Goal: Task Accomplishment & Management: Manage account settings

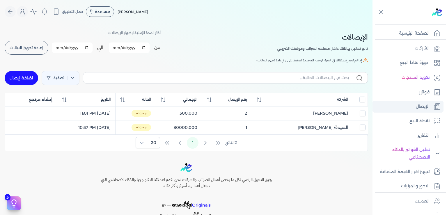
click at [422, 105] on p "الإيصال" at bounding box center [423, 107] width 14 height 8
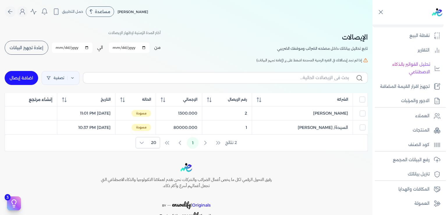
scroll to position [106, 0]
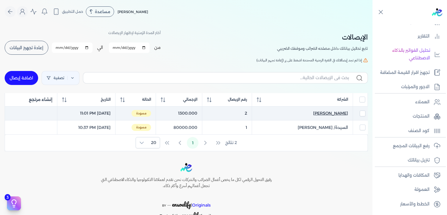
click at [324, 112] on span "[PERSON_NAME]" at bounding box center [330, 113] width 35 height 6
select select
select select "EGP"
select select "EGS"
select select "B"
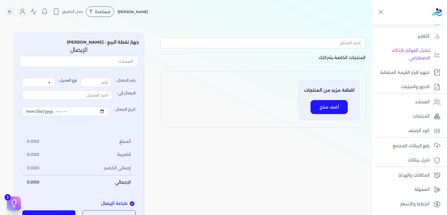
type input "3"
select select "P"
type input "عميل نقدي"
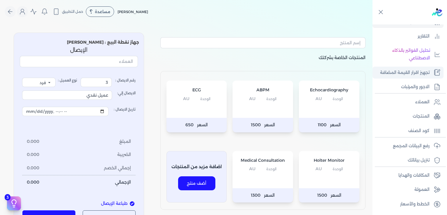
type input "2"
type input "[PERSON_NAME]"
type input "2025-09-02T23:01:59"
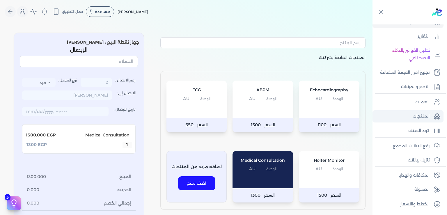
click at [422, 120] on p "المنتجات" at bounding box center [421, 117] width 17 height 8
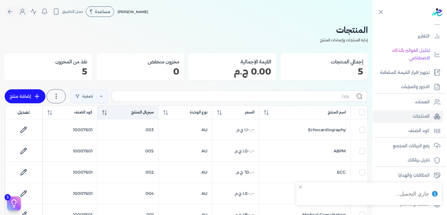
click at [149, 112] on span "سيريال المنتج" at bounding box center [142, 112] width 22 height 5
checkbox input "false"
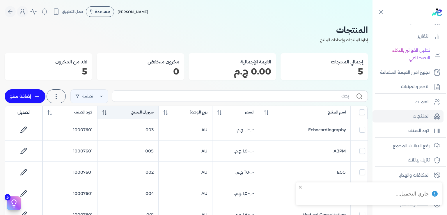
checkbox input "false"
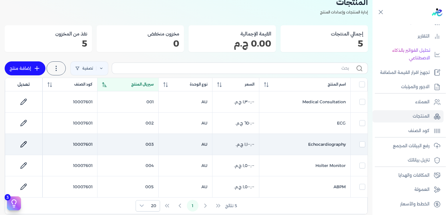
scroll to position [27, 0]
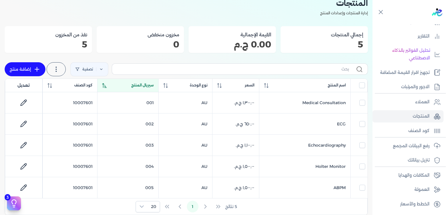
click at [40, 70] on icon at bounding box center [36, 69] width 7 height 7
click at [37, 70] on icon at bounding box center [37, 69] width 0 height 4
select select "EGS"
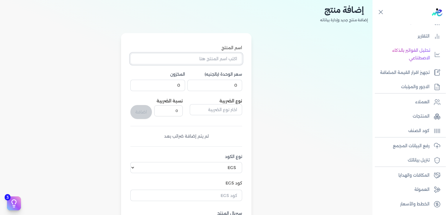
click at [211, 58] on input "اسم المنتج" at bounding box center [186, 58] width 112 height 11
type input "Coronary Angiography"
click at [130, 162] on select "اختر نوع الكود EGS GS1" at bounding box center [186, 167] width 112 height 11
select select "GS1"
click option "GS1" at bounding box center [0, 0] width 0 height 0
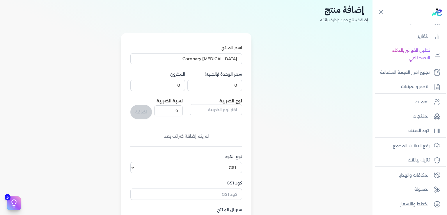
click at [232, 193] on input "كود GS1" at bounding box center [186, 194] width 112 height 11
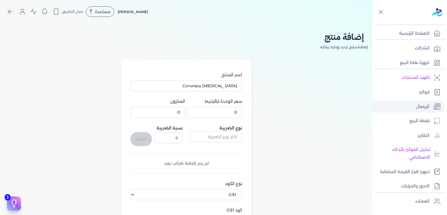
click at [428, 108] on p "الإيصال" at bounding box center [423, 107] width 14 height 8
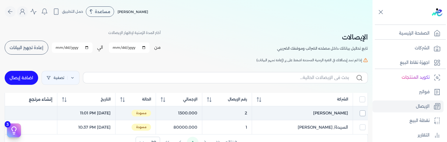
click at [363, 113] on input "checkbox" at bounding box center [363, 114] width 6 height 6
checkbox input "true"
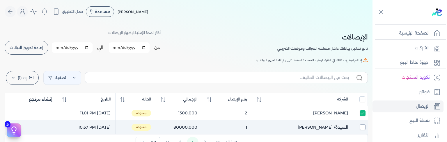
click at [362, 127] on input "checkbox" at bounding box center [363, 128] width 6 height 6
checkbox input "true"
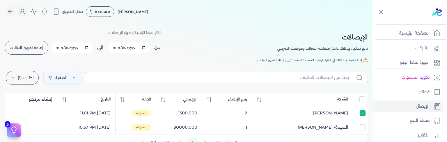
checkbox input "true"
click at [31, 70] on div "اختارت (2) مسح ارسل لمصلحة لضرائب" at bounding box center [23, 78] width 36 height 16
click at [56, 104] on button "ارسل لمصلحة لضرائب" at bounding box center [35, 104] width 56 height 10
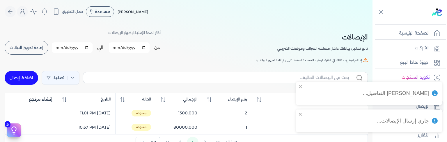
checkbox input "false"
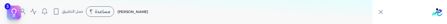
drag, startPoint x: 374, startPoint y: 23, endPoint x: 363, endPoint y: 137, distance: 114.1
click at [363, 24] on div "Toggle Navigation الصفحة الرئيسية الشركات اجهزة نقاط البيع تكويد المنتجات فواتي…" at bounding box center [223, 12] width 447 height 24
click at [317, 19] on nav "Toggle Navigation الاسعار العمولات مساعدة خدمة العملاء دليل المستخدم تسجيل الدخ…" at bounding box center [186, 11] width 373 height 23
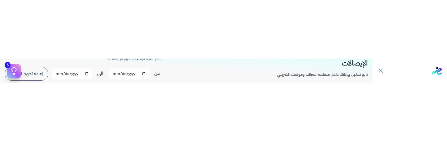
scroll to position [47, 0]
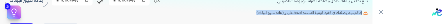
drag, startPoint x: 323, startPoint y: 23, endPoint x: 329, endPoint y: 32, distance: 11.1
click at [329, 24] on div "Toggle Navigation الاسعار العمولات مساعدة خدمة العملاء دليل المستخدم تسجيل الدخ…" at bounding box center [186, 12] width 373 height 24
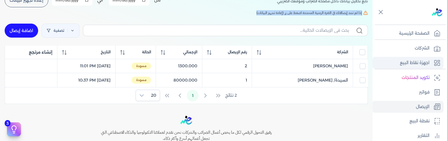
click at [415, 58] on link "اجهزة نقاط البيع" at bounding box center [408, 63] width 71 height 12
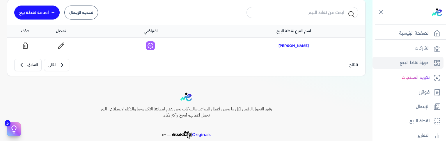
click at [292, 43] on span "[PERSON_NAME]" at bounding box center [294, 45] width 30 height 5
click at [62, 42] on link at bounding box center [61, 45] width 15 height 9
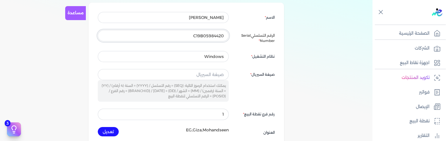
click at [217, 35] on input "C19B05984420" at bounding box center [163, 35] width 131 height 11
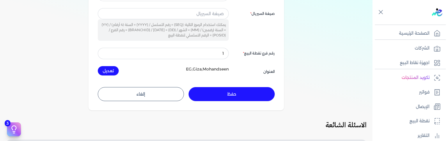
scroll to position [135, 0]
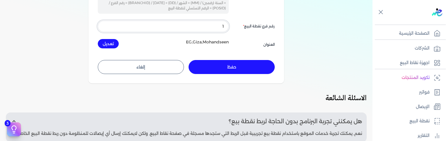
click at [204, 23] on input "1" at bounding box center [163, 26] width 131 height 11
drag, startPoint x: 204, startPoint y: 23, endPoint x: 269, endPoint y: 27, distance: 64.5
click at [229, 27] on input "1" at bounding box center [163, 26] width 131 height 11
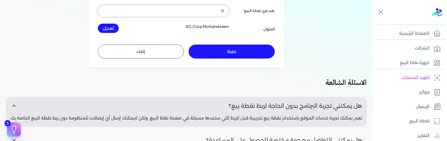
scroll to position [176, 0]
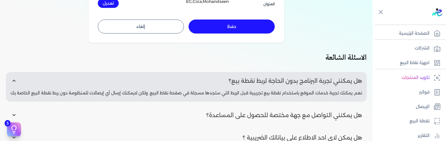
type input "0"
click at [237, 24] on button "حفظ" at bounding box center [232, 27] width 86 height 14
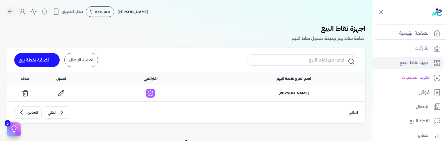
click at [63, 92] on icon at bounding box center [62, 91] width 1 height 1
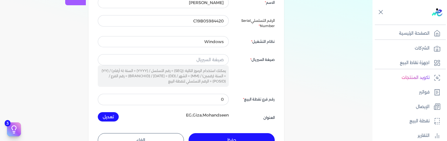
scroll to position [88, 0]
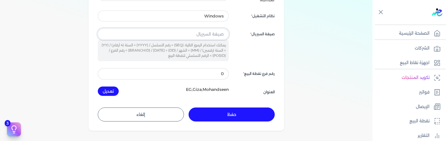
click at [219, 34] on input "text" at bounding box center [163, 34] width 131 height 11
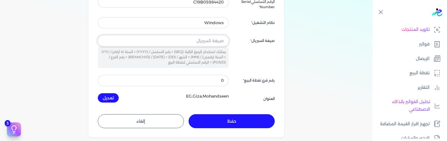
scroll to position [79, 0]
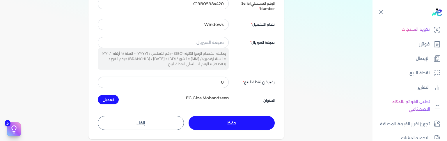
click at [107, 99] on button "تعديل" at bounding box center [108, 99] width 21 height 9
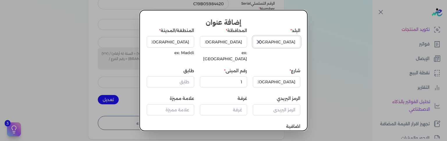
click at [286, 38] on input "[GEOGRAPHIC_DATA]" at bounding box center [276, 41] width 47 height 11
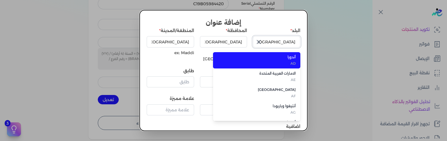
click at [282, 38] on input "[GEOGRAPHIC_DATA]" at bounding box center [276, 41] width 47 height 11
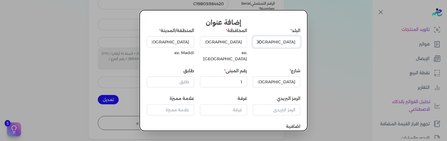
click at [282, 38] on input "[GEOGRAPHIC_DATA]" at bounding box center [276, 41] width 47 height 11
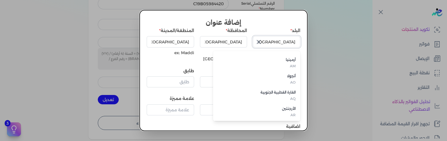
scroll to position [95, 0]
type input "l"
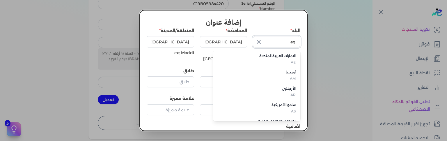
scroll to position [0, 0]
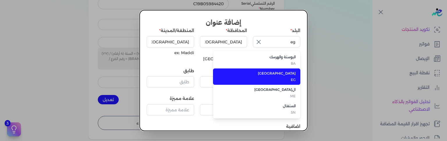
click at [291, 77] on span "EG" at bounding box center [260, 79] width 71 height 5
type input "[GEOGRAPHIC_DATA]"
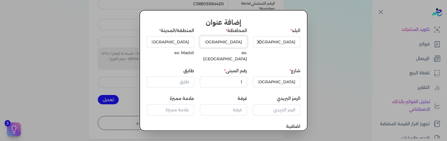
click at [227, 38] on input "[GEOGRAPHIC_DATA]" at bounding box center [223, 41] width 47 height 11
type input "[GEOGRAPHIC_DATA]"
click at [175, 40] on input "[GEOGRAPHIC_DATA]" at bounding box center [170, 41] width 47 height 11
type input "[GEOGRAPHIC_DATA]"
click at [182, 76] on input "طابق" at bounding box center [170, 81] width 47 height 11
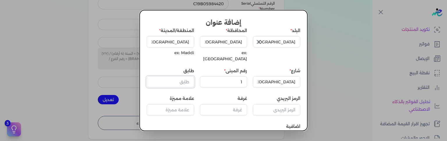
scroll to position [31, 0]
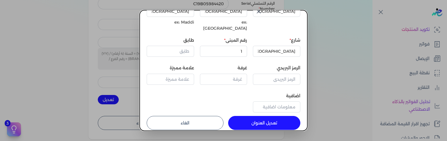
click at [282, 119] on button "تعديل العنوان" at bounding box center [264, 123] width 72 height 14
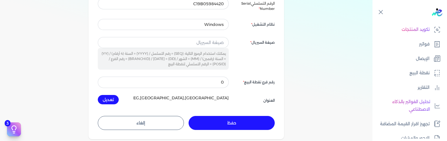
click at [242, 119] on button "حفظ" at bounding box center [232, 123] width 86 height 14
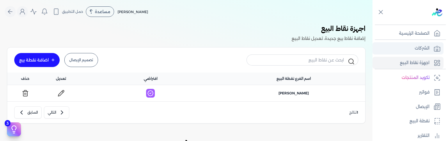
click at [418, 48] on p "الشركات" at bounding box center [422, 49] width 15 height 8
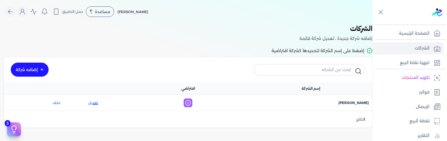
click at [96, 101] on link "تعديل" at bounding box center [93, 102] width 46 height 5
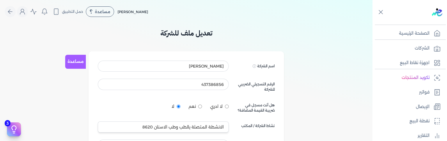
scroll to position [88, 0]
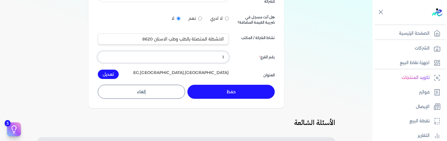
click at [179, 59] on input "1" at bounding box center [163, 57] width 131 height 11
type input "0"
click at [109, 77] on button "تعديل" at bounding box center [108, 74] width 21 height 9
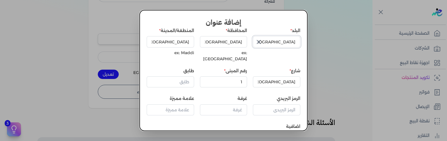
click at [272, 38] on input "[GEOGRAPHIC_DATA]" at bounding box center [276, 41] width 47 height 11
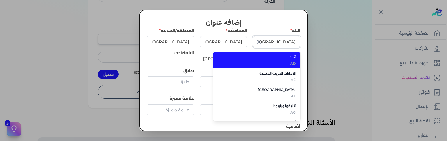
click at [272, 38] on input "[GEOGRAPHIC_DATA]" at bounding box center [276, 41] width 47 height 11
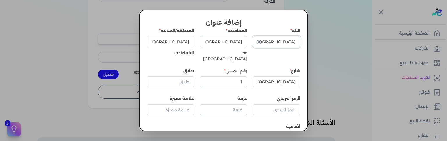
click at [272, 38] on input "[GEOGRAPHIC_DATA]" at bounding box center [276, 41] width 47 height 11
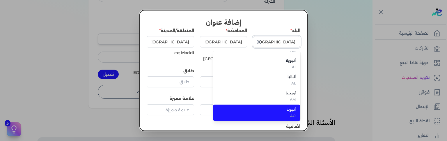
scroll to position [78, 0]
type input "l"
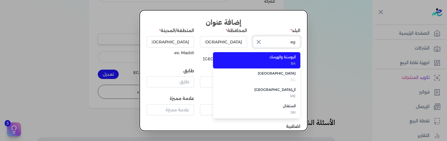
scroll to position [0, 0]
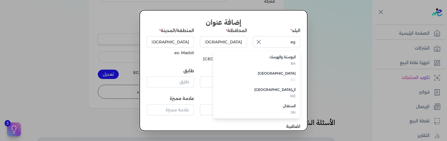
click at [296, 74] on li "مصر EG" at bounding box center [256, 76] width 87 height 16
type input "[GEOGRAPHIC_DATA]"
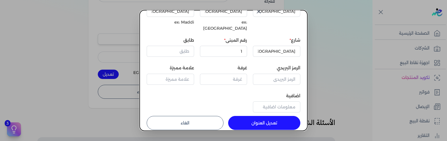
click at [259, 116] on button "تعديل العنوان" at bounding box center [264, 123] width 72 height 14
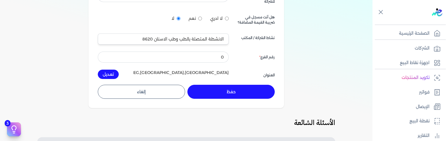
scroll to position [31, 0]
click at [250, 93] on button "حفظ" at bounding box center [230, 92] width 87 height 14
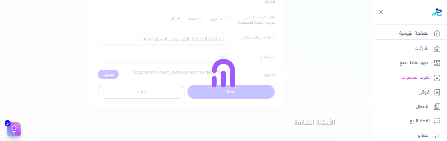
scroll to position [80, 0]
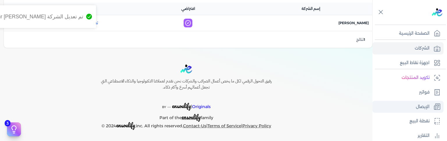
click at [421, 107] on p "الإيصال" at bounding box center [423, 107] width 14 height 8
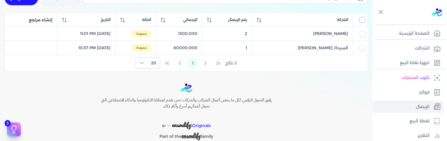
click at [360, 20] on input "All items unselected" at bounding box center [362, 20] width 6 height 6
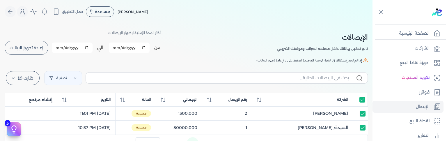
click at [25, 76] on label "اختارت (2)" at bounding box center [23, 78] width 34 height 14
click at [50, 107] on button "ارسل لمصلحة لضرائب" at bounding box center [35, 104] width 56 height 10
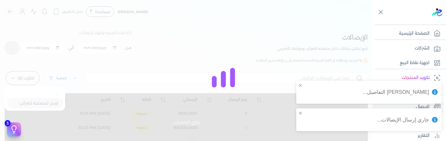
checkbox input "true"
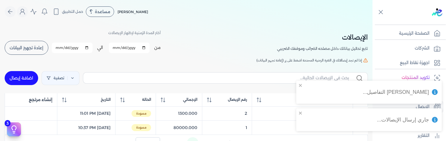
click at [201, 7] on div "Amr Hassan Mohamed Mostafa مساعدة خدمة العملاء دليل المستخدم حمل التطبيق عمرو ح…" at bounding box center [189, 11] width 368 height 11
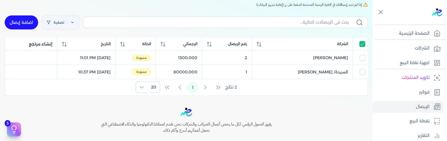
scroll to position [50, 0]
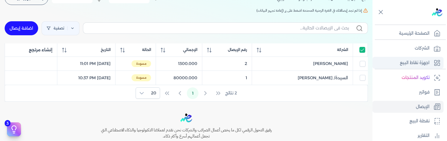
click at [414, 64] on p "اجهزة نقاط البيع" at bounding box center [415, 63] width 30 height 8
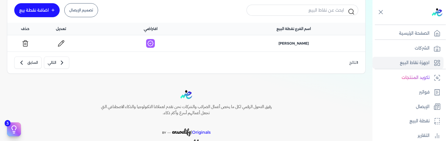
click at [63, 45] on icon at bounding box center [61, 43] width 7 height 7
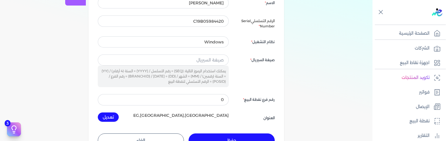
scroll to position [88, 0]
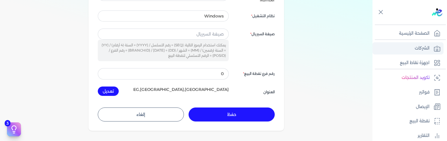
click at [422, 47] on p "الشركات" at bounding box center [422, 49] width 15 height 8
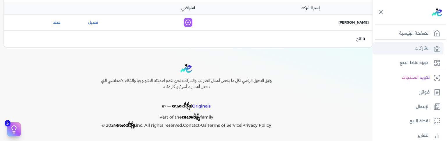
scroll to position [80, 0]
click at [95, 25] on link "تعديل" at bounding box center [93, 22] width 46 height 5
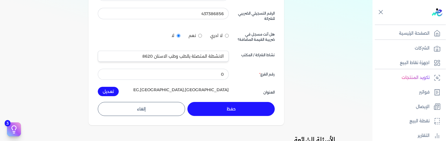
scroll to position [88, 0]
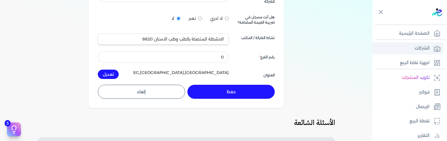
click at [427, 49] on p "الشركات" at bounding box center [422, 49] width 15 height 8
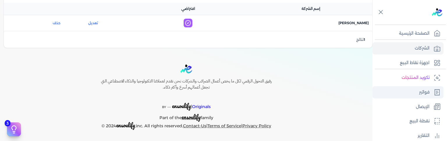
click at [421, 91] on p "فواتير" at bounding box center [424, 92] width 10 height 8
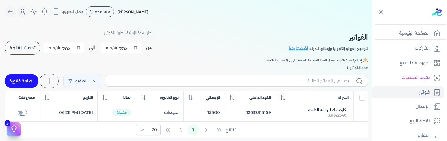
click at [33, 51] on button "تحديث القائمة" at bounding box center [23, 48] width 36 height 14
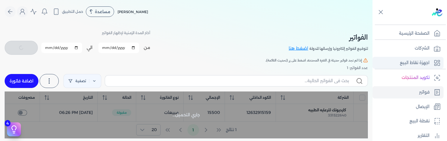
checkbox input "false"
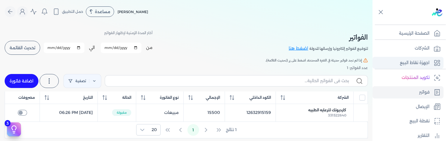
click at [428, 63] on p "اجهزة نقاط البيع" at bounding box center [415, 63] width 30 height 8
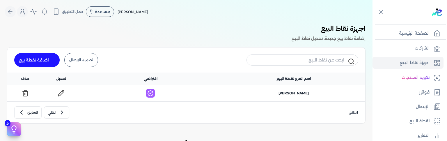
click at [62, 94] on link at bounding box center [61, 92] width 15 height 9
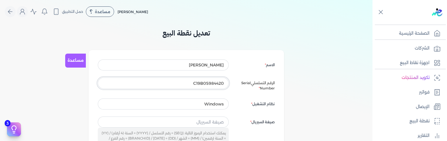
click at [217, 81] on input "C19B05984420" at bounding box center [163, 82] width 131 height 11
click at [200, 61] on input "[PERSON_NAME]" at bounding box center [163, 64] width 131 height 11
click at [200, 62] on input "[PERSON_NAME]" at bounding box center [163, 64] width 131 height 11
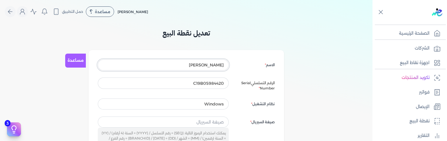
click at [200, 62] on input "[PERSON_NAME]" at bounding box center [163, 64] width 131 height 11
click at [219, 84] on input "C19B05984420" at bounding box center [163, 82] width 131 height 11
click at [201, 84] on input "C19B05984420" at bounding box center [163, 82] width 131 height 11
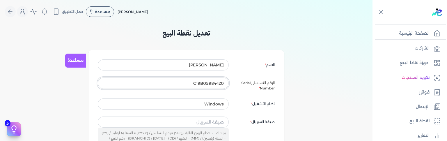
click at [201, 84] on input "C19B05984420" at bounding box center [163, 82] width 131 height 11
paste input "20-C1-9B-05-98-44"
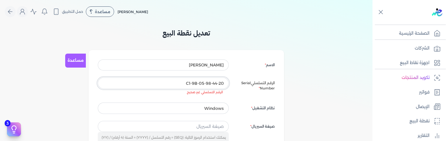
click at [216, 81] on input "20-C1-9B-05-98-44" at bounding box center [163, 82] width 131 height 11
type input "20-C1-9B-05-98-44"
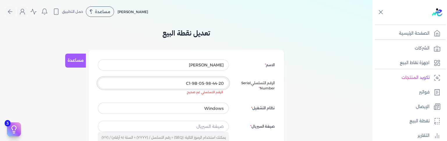
click at [202, 81] on input "20-C1-9B-05-98-44" at bounding box center [163, 82] width 131 height 11
click at [222, 109] on input "Windows" at bounding box center [163, 107] width 131 height 11
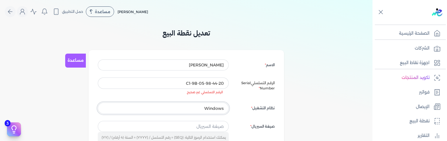
click at [222, 109] on input "Windows" at bounding box center [163, 107] width 131 height 11
click at [184, 83] on input "20-C1-9B-05-98-44" at bounding box center [163, 82] width 131 height 11
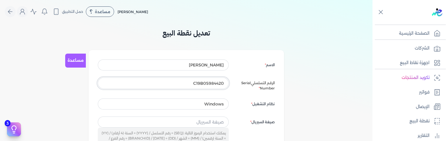
drag, startPoint x: 189, startPoint y: 85, endPoint x: 240, endPoint y: 82, distance: 50.7
click at [229, 79] on input "C19B05984420" at bounding box center [163, 82] width 131 height 11
paste input "Windows"
type input "Windows"
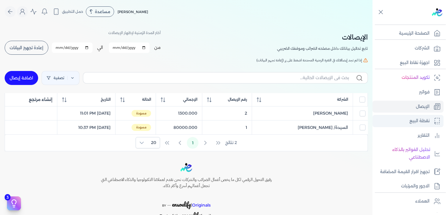
click at [417, 121] on p "نقطة البيع" at bounding box center [420, 121] width 20 height 8
select select
select select "EGP"
select select "EGS"
select select "B"
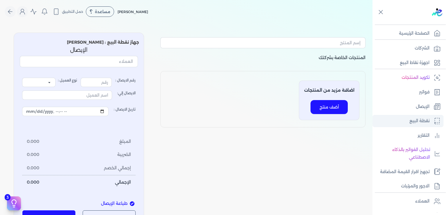
type input "3"
select select "P"
type input "عميل نقدي"
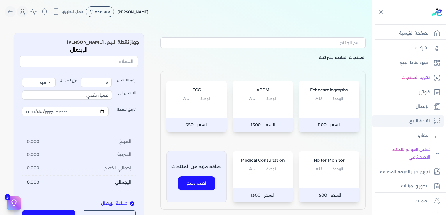
click at [414, 124] on p "نقطة البيع" at bounding box center [420, 121] width 20 height 8
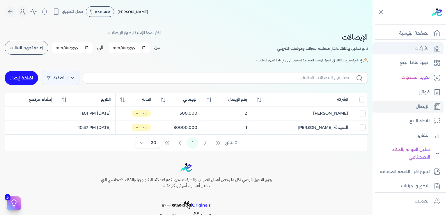
click at [422, 49] on p "الشركات" at bounding box center [422, 49] width 15 height 8
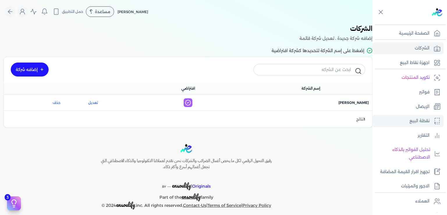
click at [419, 121] on p "نقطة البيع" at bounding box center [420, 121] width 20 height 8
select select
select select "EGP"
select select "EGS"
select select "B"
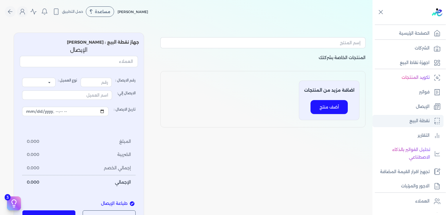
type input "3"
select select "P"
type input "عميل نقدي"
type input "2025-09-03T15:14"
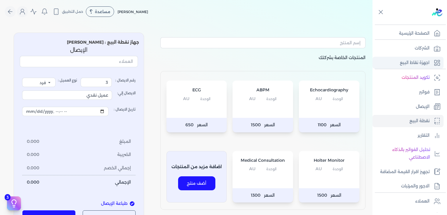
click at [416, 63] on p "اجهزة نقاط البيع" at bounding box center [415, 63] width 30 height 8
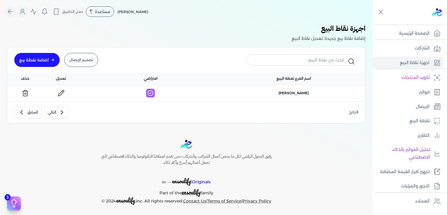
click at [65, 91] on icon at bounding box center [61, 93] width 7 height 7
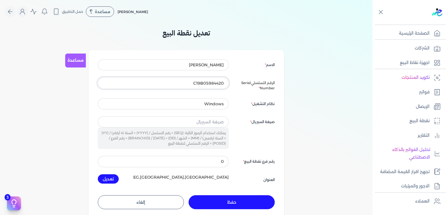
drag, startPoint x: 183, startPoint y: 84, endPoint x: 336, endPoint y: 72, distance: 152.7
click at [229, 77] on input "C19B05984420" at bounding box center [163, 82] width 131 height 11
paste input "20-C1-9B-05-98-44"
type input "20-C1-9B-05-98-44"
click at [114, 179] on button "تعديل" at bounding box center [108, 178] width 21 height 9
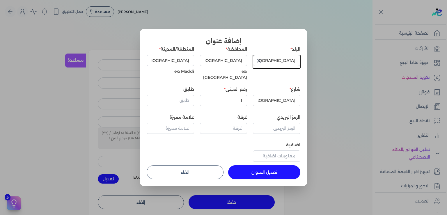
click at [202, 171] on button "الغاء" at bounding box center [185, 172] width 77 height 14
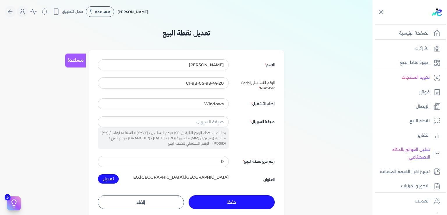
click at [231, 204] on button "حفظ" at bounding box center [232, 202] width 86 height 14
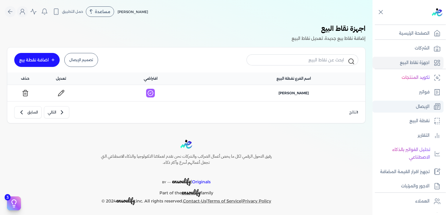
click at [417, 111] on link "الإيصال" at bounding box center [408, 107] width 71 height 12
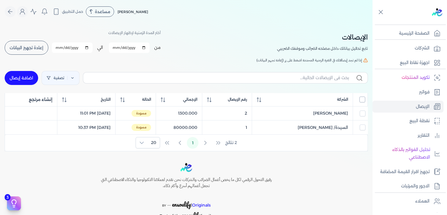
click at [363, 98] on input "All items unselected" at bounding box center [362, 100] width 6 height 6
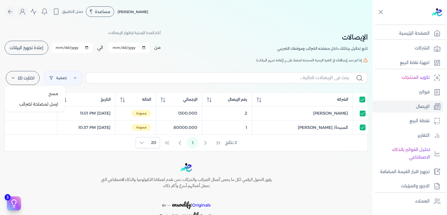
click at [15, 77] on icon at bounding box center [13, 78] width 5 height 5
click at [35, 104] on button "ارسل لمصلحة لضرائب" at bounding box center [35, 104] width 56 height 10
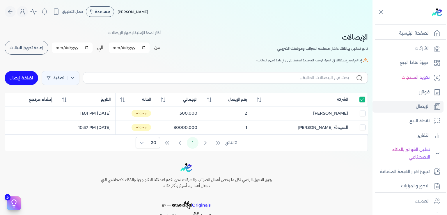
click at [31, 50] on button "إعادة تجهيز البيانات" at bounding box center [27, 48] width 44 height 14
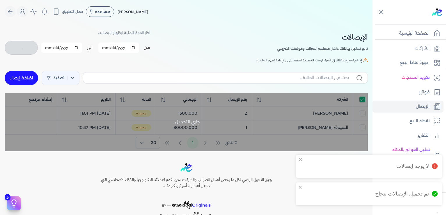
checkbox input "true"
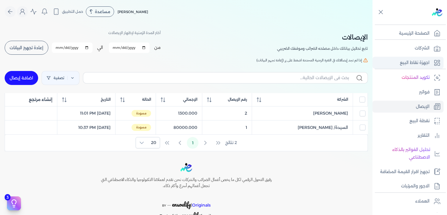
click at [415, 64] on p "اجهزة نقاط البيع" at bounding box center [415, 63] width 30 height 8
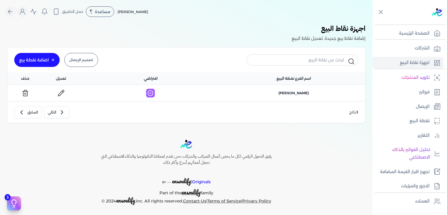
click at [64, 93] on icon at bounding box center [61, 93] width 6 height 6
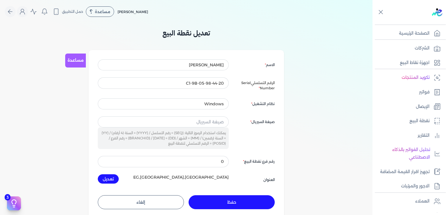
click at [233, 200] on button "حفظ" at bounding box center [232, 202] width 86 height 14
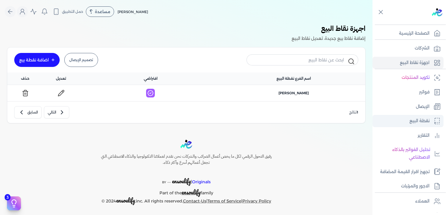
click at [421, 120] on p "نقطة البيع" at bounding box center [420, 121] width 20 height 8
select select
select select "EGP"
select select "EGS"
select select "B"
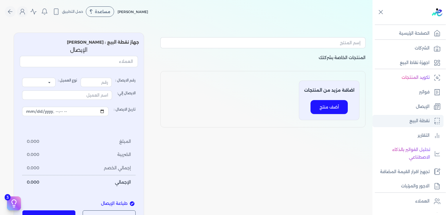
type input "3"
select select "P"
type input "عميل نقدي"
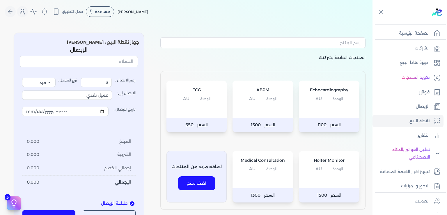
scroll to position [103, 0]
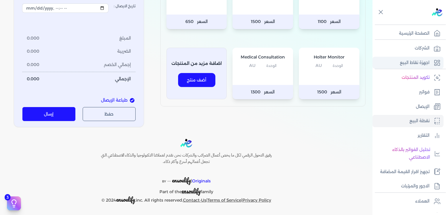
click at [415, 64] on p "اجهزة نقاط البيع" at bounding box center [415, 63] width 30 height 8
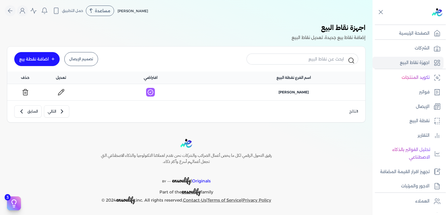
click at [68, 91] on link at bounding box center [61, 92] width 15 height 9
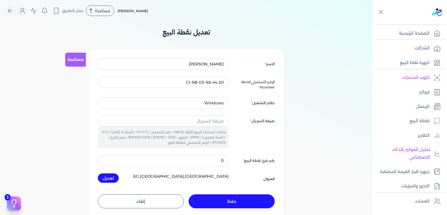
click at [243, 197] on button "حفظ" at bounding box center [232, 201] width 86 height 14
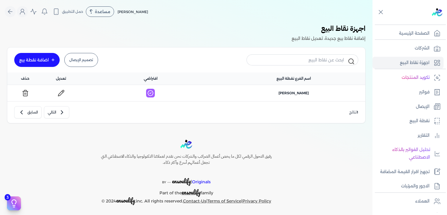
click at [64, 92] on icon at bounding box center [61, 93] width 6 height 6
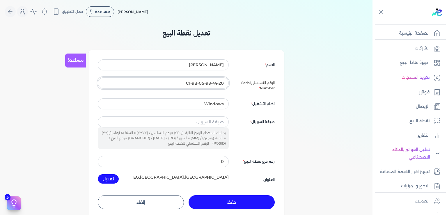
click at [218, 87] on input "20-C1-9B-05-98-44" at bounding box center [163, 82] width 131 height 11
drag, startPoint x: 216, startPoint y: 79, endPoint x: 216, endPoint y: 83, distance: 4.1
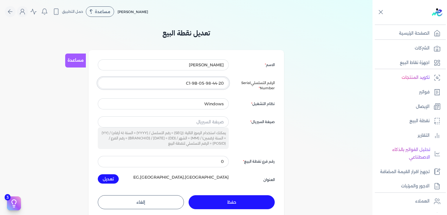
click at [216, 81] on input "20-C1-9B-05-98-44" at bounding box center [163, 82] width 131 height 11
click at [216, 83] on input "20-C1-9B-05-98-44" at bounding box center [163, 82] width 131 height 11
click at [218, 107] on input "Windows" at bounding box center [163, 103] width 131 height 11
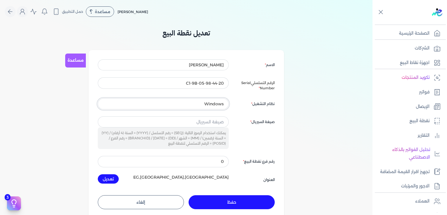
click at [218, 107] on input "Windows" at bounding box center [163, 103] width 131 height 11
click at [204, 62] on input "[PERSON_NAME]" at bounding box center [163, 64] width 131 height 11
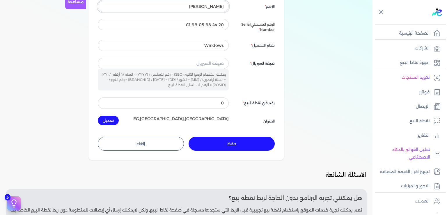
scroll to position [88, 0]
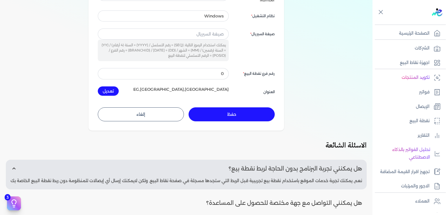
click at [154, 117] on button "إلغاء" at bounding box center [141, 114] width 86 height 14
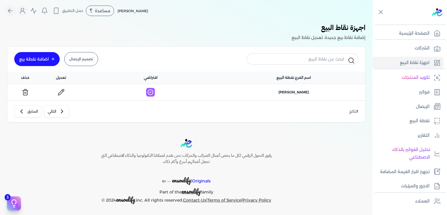
click at [29, 95] on icon at bounding box center [25, 92] width 7 height 7
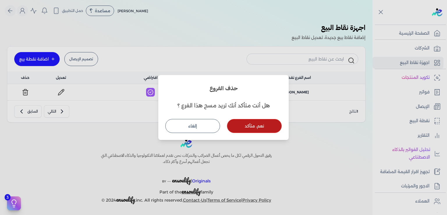
click at [254, 130] on button "نعم، متأكد" at bounding box center [254, 126] width 55 height 14
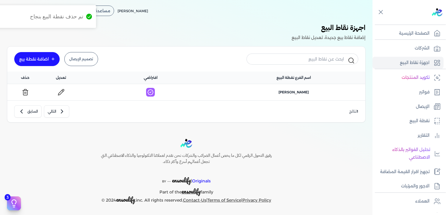
click at [255, 132] on div "Toggle Navigation الاسعار العمولات مساعدة خدمة العملاء دليل المستخدم تسجيل الدخ…" at bounding box center [186, 107] width 373 height 215
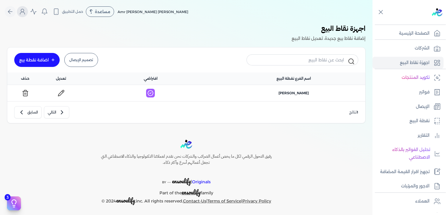
click at [25, 12] on icon "Global" at bounding box center [22, 13] width 5 height 2
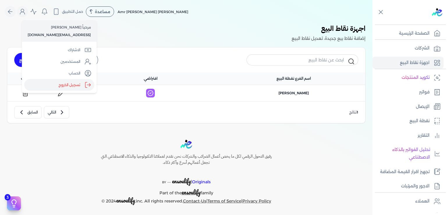
click at [70, 85] on label "تسجيل الخروج" at bounding box center [59, 85] width 70 height 12
click at [373, 23] on input "Close" at bounding box center [373, 23] width 0 height 0
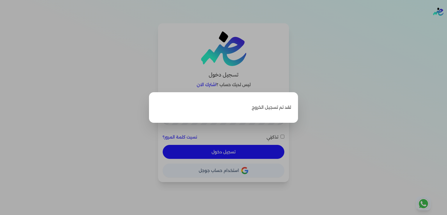
type input "[EMAIL_ADDRESS][DOMAIN_NAME]"
click at [338, 132] on label "Close" at bounding box center [223, 107] width 447 height 215
click at [447, 23] on input "Close" at bounding box center [447, 23] width 0 height 0
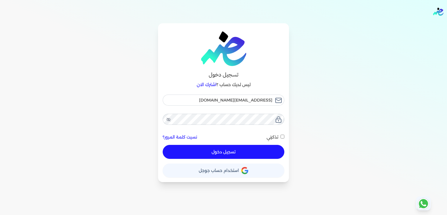
click at [221, 150] on button "تسجيل دخول" at bounding box center [224, 152] width 122 height 14
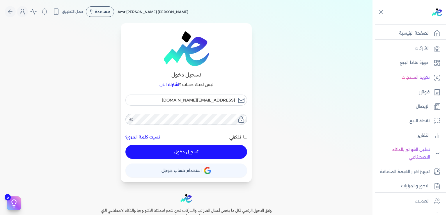
checkbox input "false"
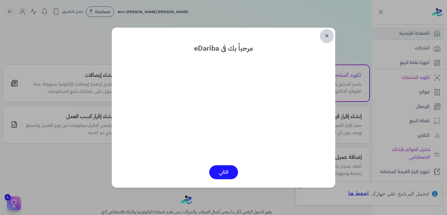
click at [327, 32] on link "✕" at bounding box center [327, 36] width 14 height 14
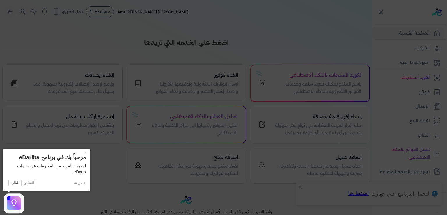
click at [425, 45] on icon at bounding box center [223, 107] width 447 height 215
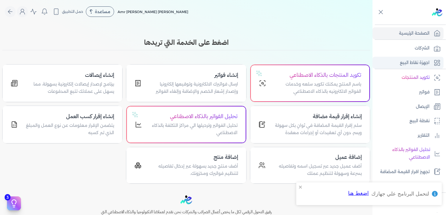
click at [403, 60] on p "اجهزة نقاط البيع" at bounding box center [415, 63] width 30 height 8
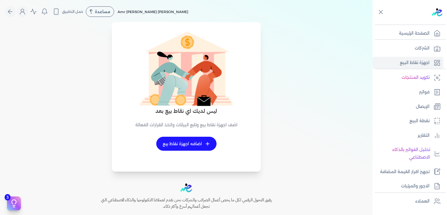
click at [197, 141] on link "+ اضافه اجهزة نقاط بيع" at bounding box center [186, 144] width 60 height 14
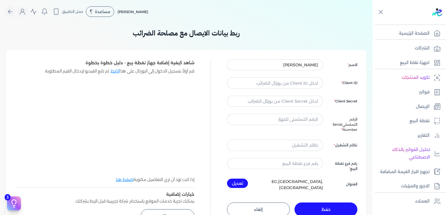
type input "[PERSON_NAME]"
click at [290, 80] on input "text" at bounding box center [275, 82] width 96 height 11
click at [309, 84] on input "text" at bounding box center [275, 82] width 96 height 11
paste input "f8f0ea41-5889-41e2-a04a-f9835736ea5d"
type input "f8f0ea41-5889-41e2-a04a-f9835736ea5d"
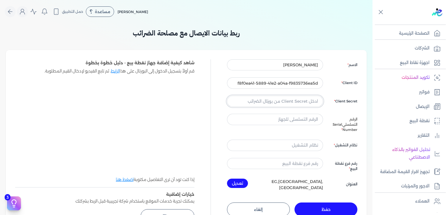
click at [300, 102] on input "text" at bounding box center [275, 101] width 96 height 11
paste input "text"
type input "893cd349-7be2-4322-9021-15a24468eeb3"
click at [295, 115] on input "text" at bounding box center [275, 119] width 96 height 11
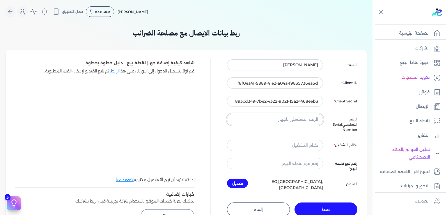
click at [298, 119] on input "text" at bounding box center [275, 119] width 96 height 11
click at [304, 121] on input "text" at bounding box center [275, 119] width 96 height 11
paste input "20-C1-9B-05-98-44"
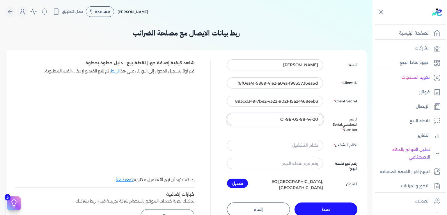
type input "20-C1-9B-05-98-44"
drag, startPoint x: 344, startPoint y: 34, endPoint x: 359, endPoint y: 60, distance: 29.6
click at [345, 34] on h3 "ربط بيانات الايصال مع مصلحة الضرائب" at bounding box center [186, 33] width 361 height 10
click at [294, 140] on input "text" at bounding box center [275, 145] width 96 height 11
paste input "20-C1-9B-05-98-44"
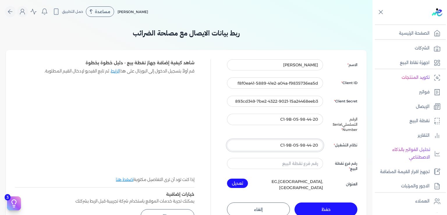
type input "20-C1-9B-05-98-44"
click at [312, 160] on input "text" at bounding box center [275, 163] width 96 height 11
type input "0"
click at [243, 180] on button "تعديل" at bounding box center [237, 183] width 21 height 9
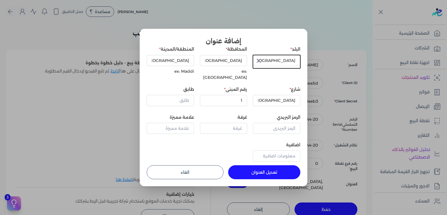
click at [262, 62] on icon "button" at bounding box center [258, 60] width 7 height 7
click at [343, 149] on dialog "إضافة عنوان البلد ال[GEOGRAPHIC_DATA] ex: [GEOGRAPHIC_DATA] المنطقة/المدينة [GE…" at bounding box center [223, 107] width 447 height 215
click at [179, 170] on button "الغاء" at bounding box center [185, 172] width 77 height 14
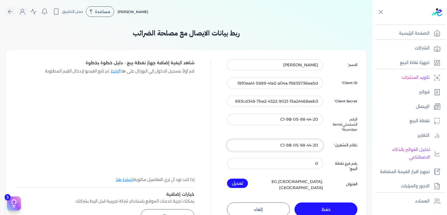
click at [311, 140] on input "20-C1-9B-05-98-44" at bounding box center [275, 145] width 96 height 11
paste input "Windows"
type input "Windows"
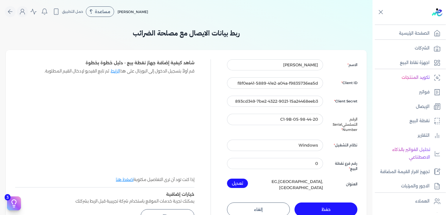
click at [333, 148] on div "الاسم [PERSON_NAME] Mostafa Client ID f8f0ea41-5889-41e2-a04a-f9835736ea5d Clie…" at bounding box center [292, 125] width 130 height 132
click at [305, 159] on input "0" at bounding box center [275, 163] width 96 height 11
click at [229, 179] on button "تعديل" at bounding box center [237, 183] width 21 height 9
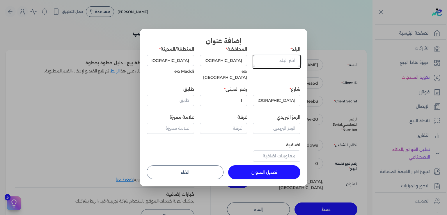
click at [274, 60] on input "text" at bounding box center [276, 60] width 47 height 11
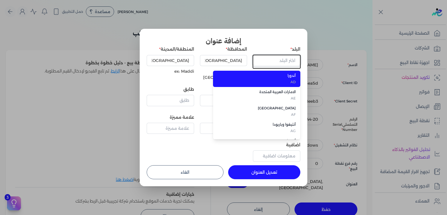
type input "l"
type input "ك"
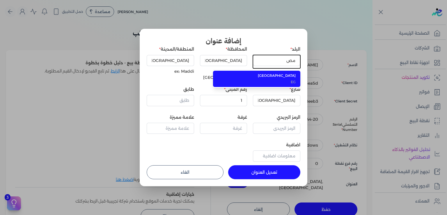
click at [290, 82] on span "EG" at bounding box center [260, 81] width 71 height 5
type input "[GEOGRAPHIC_DATA]"
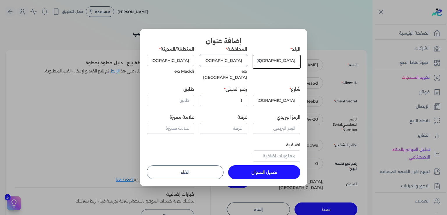
click at [227, 59] on input "[GEOGRAPHIC_DATA]" at bounding box center [223, 60] width 47 height 11
type input "[GEOGRAPHIC_DATA]"
click at [236, 59] on input "[GEOGRAPHIC_DATA]" at bounding box center [223, 60] width 47 height 11
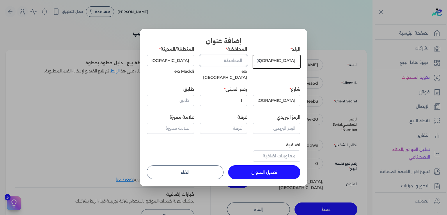
paste input "[GEOGRAPHIC_DATA]"
type input "[GEOGRAPHIC_DATA]"
click at [170, 62] on input "[GEOGRAPHIC_DATA]" at bounding box center [170, 60] width 47 height 11
click at [174, 61] on input "[GEOGRAPHIC_DATA]" at bounding box center [170, 60] width 47 height 11
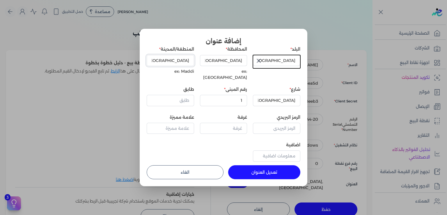
click at [174, 61] on input "[GEOGRAPHIC_DATA]" at bounding box center [170, 60] width 47 height 11
click at [282, 95] on input "[GEOGRAPHIC_DATA]" at bounding box center [276, 100] width 47 height 11
click at [240, 95] on input "1" at bounding box center [223, 100] width 47 height 11
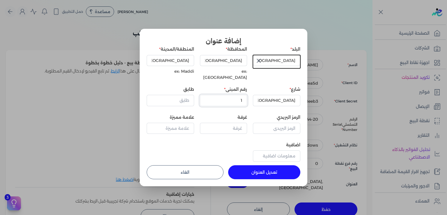
click at [240, 95] on input "1" at bounding box center [223, 100] width 47 height 11
click at [267, 170] on button "تعديل العنوان" at bounding box center [264, 172] width 72 height 14
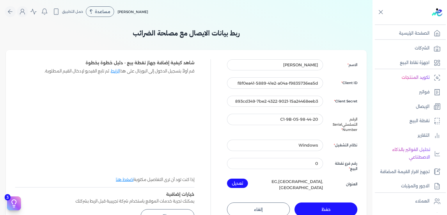
click at [327, 203] on button "حفظ" at bounding box center [326, 210] width 63 height 14
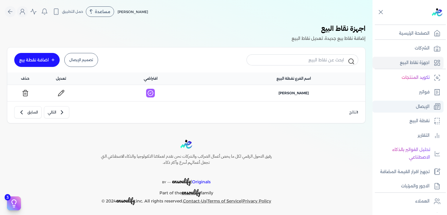
click at [426, 107] on p "الإيصال" at bounding box center [423, 107] width 14 height 8
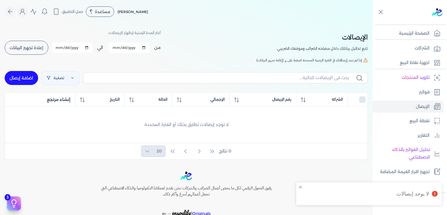
click at [32, 48] on span "إعادة تجهيز البيانات" at bounding box center [27, 48] width 34 height 4
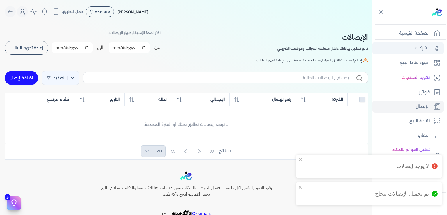
checkbox input "false"
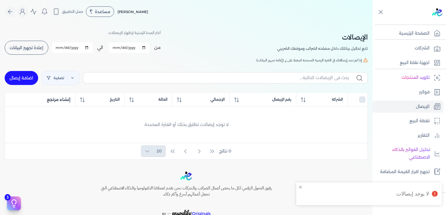
click at [27, 77] on link "اضافة إيصال" at bounding box center [21, 78] width 33 height 14
select select
select select "EGP"
select select "EGS"
select select "B"
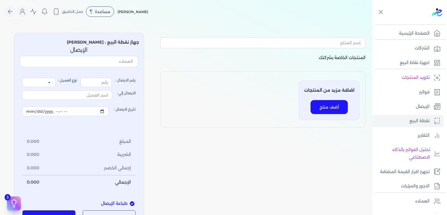
type input "1"
select select "P"
type input "عميل نقدي"
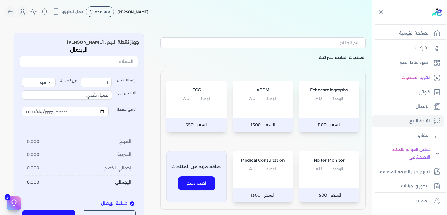
click at [273, 169] on span "الوحدة" at bounding box center [271, 169] width 10 height 8
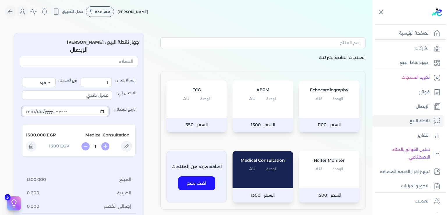
click at [34, 111] on input "تاريخ الايصال :" at bounding box center [65, 111] width 86 height 9
click at [60, 111] on input "تاريخ الايصال :" at bounding box center [65, 111] width 86 height 9
type input "[DATE]T22:26:44"
click at [61, 111] on input "تاريخ الايصال :" at bounding box center [65, 111] width 86 height 9
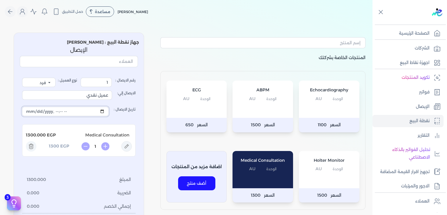
click at [61, 111] on input "تاريخ الايصال :" at bounding box center [65, 111] width 86 height 9
drag, startPoint x: 83, startPoint y: 96, endPoint x: 153, endPoint y: 92, distance: 70.3
click at [112, 92] on input "عميل نقدي" at bounding box center [67, 95] width 90 height 9
type input "،"
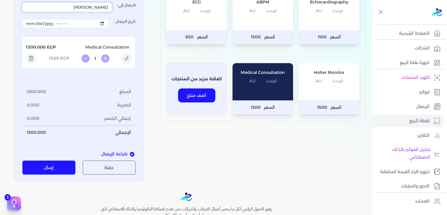
scroll to position [141, 0]
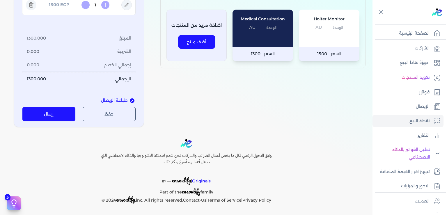
type input "[PERSON_NAME]"
click at [63, 116] on button "إرسال" at bounding box center [48, 114] width 53 height 14
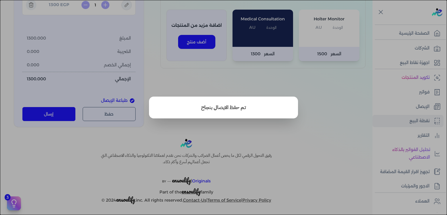
click at [259, 89] on button "close" at bounding box center [223, 107] width 447 height 215
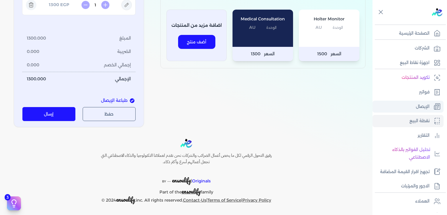
click at [421, 106] on p "الإيصال" at bounding box center [423, 107] width 14 height 8
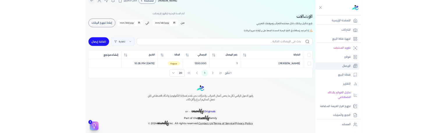
scroll to position [9, 0]
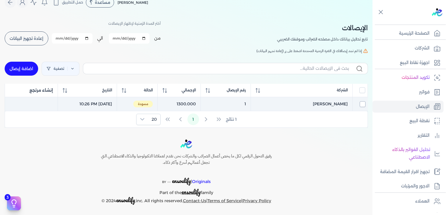
click at [363, 102] on input "checkbox" at bounding box center [363, 104] width 6 height 6
checkbox input "true"
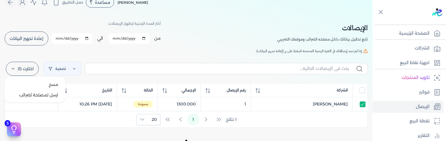
click at [25, 68] on label "اختارت (1)" at bounding box center [22, 69] width 33 height 14
click at [40, 92] on button "ارسل لمصلحة لضرائب" at bounding box center [35, 95] width 56 height 10
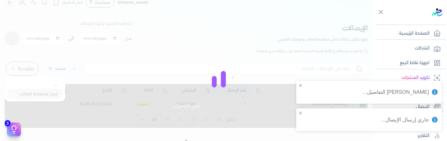
checkbox input "false"
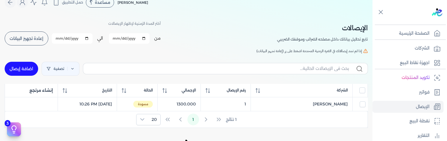
click at [67, 120] on div "1 نتائج 1 20" at bounding box center [186, 119] width 363 height 16
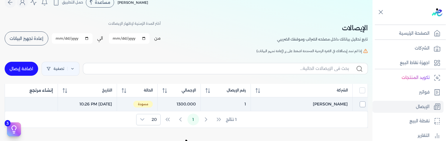
click at [364, 101] on input "checkbox" at bounding box center [363, 104] width 6 height 6
checkbox input "true"
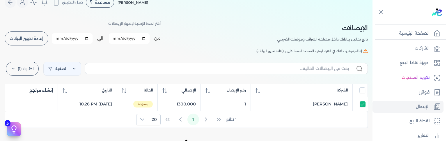
click at [32, 39] on span "إعادة تجهيز البيانات" at bounding box center [27, 38] width 34 height 4
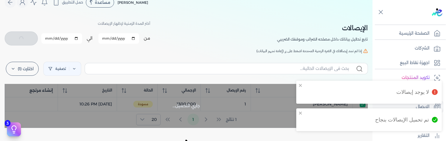
checkbox input "false"
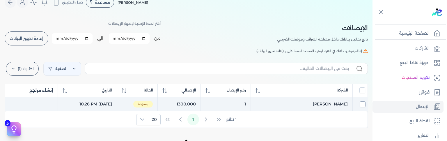
click at [362, 103] on input "checkbox" at bounding box center [363, 104] width 6 height 6
checkbox input "true"
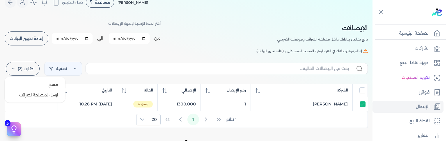
click at [27, 67] on label "اختارت (2)" at bounding box center [23, 69] width 34 height 14
click at [45, 94] on button "ارسل لمصلحة لضرائب" at bounding box center [35, 95] width 56 height 10
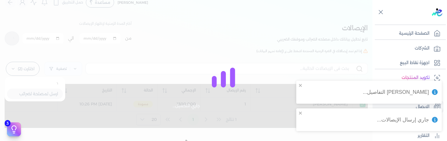
checkbox input "false"
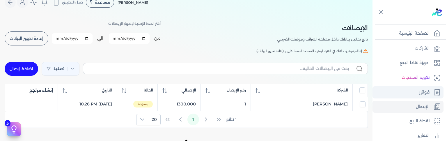
click at [429, 91] on p "فواتير" at bounding box center [424, 92] width 10 height 8
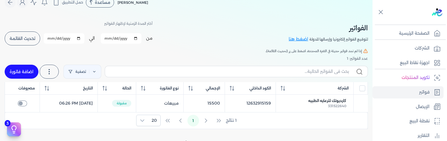
click at [31, 38] on span "تحديث القائمة" at bounding box center [23, 38] width 26 height 4
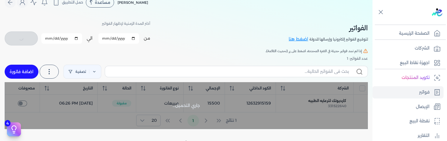
checkbox input "false"
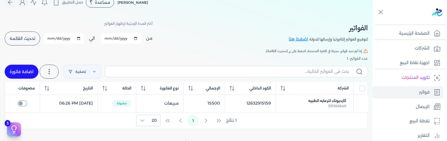
drag, startPoint x: 40, startPoint y: 102, endPoint x: 136, endPoint y: 103, distance: 96.1
click at [136, 103] on table "الشركة الكود الداخلي الإجمالي نوع الفاتورة الحالة التاريخ مصروفات كارديوتك للرع…" at bounding box center [186, 97] width 363 height 30
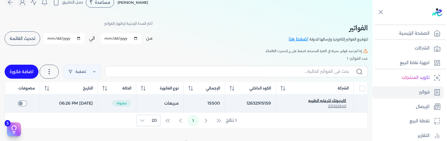
click at [339, 104] on span "331522640" at bounding box center [337, 106] width 18 height 4
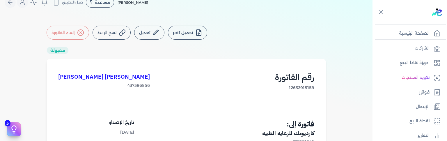
click at [191, 32] on button "تحميل pdf" at bounding box center [187, 33] width 39 height 14
click at [302, 19] on div "تحميل pdf تعديل إشعار خصم إشعار إضافة نسخ الرابط إلغاء الفاتورة مقبولة [PERSON_…" at bounding box center [186, 141] width 373 height 254
